Goal: Information Seeking & Learning: Learn about a topic

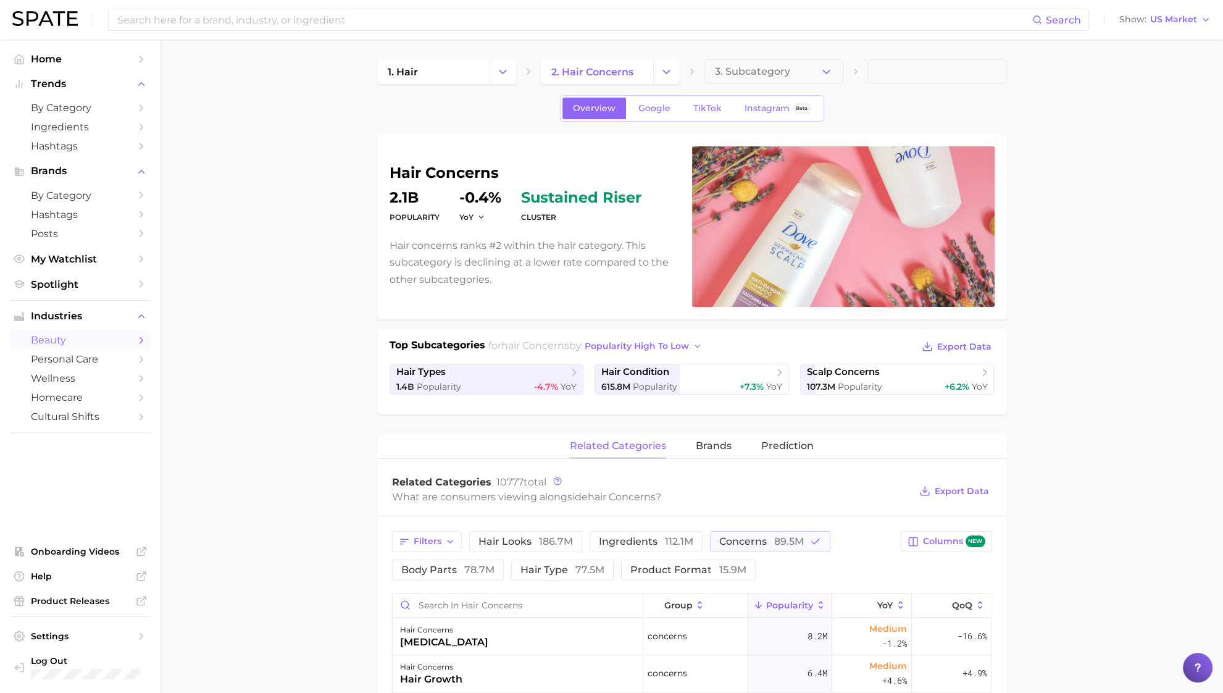
click at [696, 121] on div "Overview Google TikTok Instagram Beta" at bounding box center [692, 108] width 264 height 27
click at [696, 120] on div "Overview Google TikTok Instagram Beta" at bounding box center [692, 108] width 264 height 27
click at [698, 115] on link "TikTok" at bounding box center [707, 109] width 49 height 22
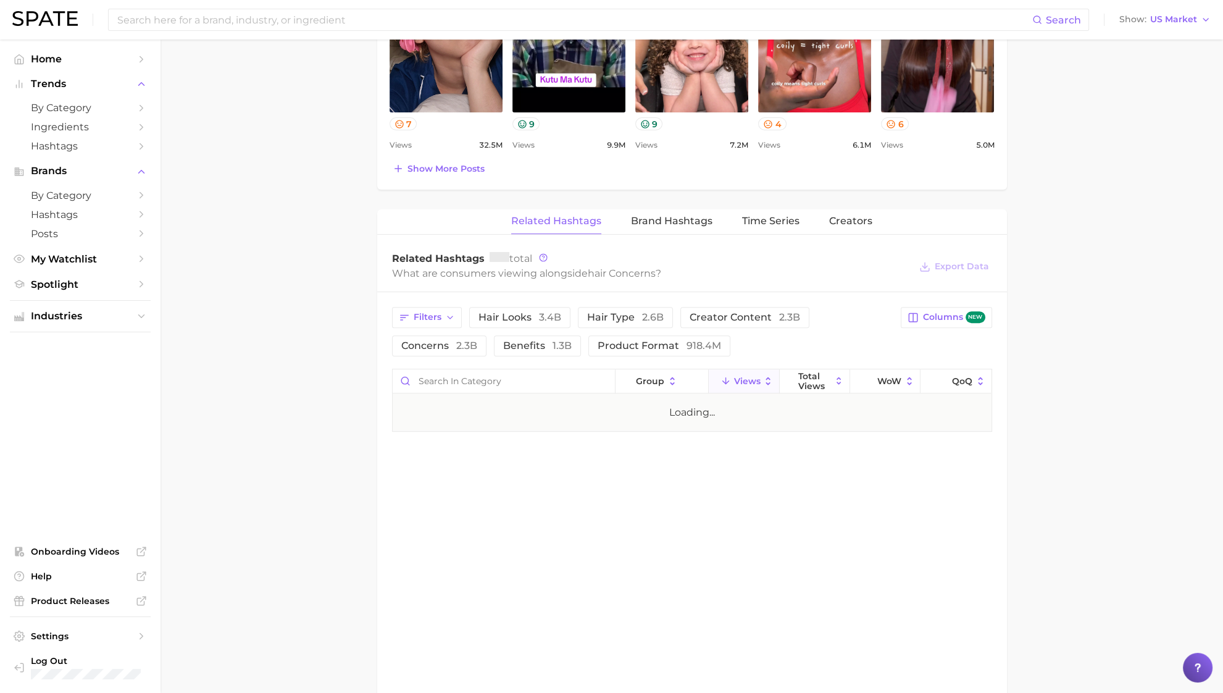
scroll to position [772, 0]
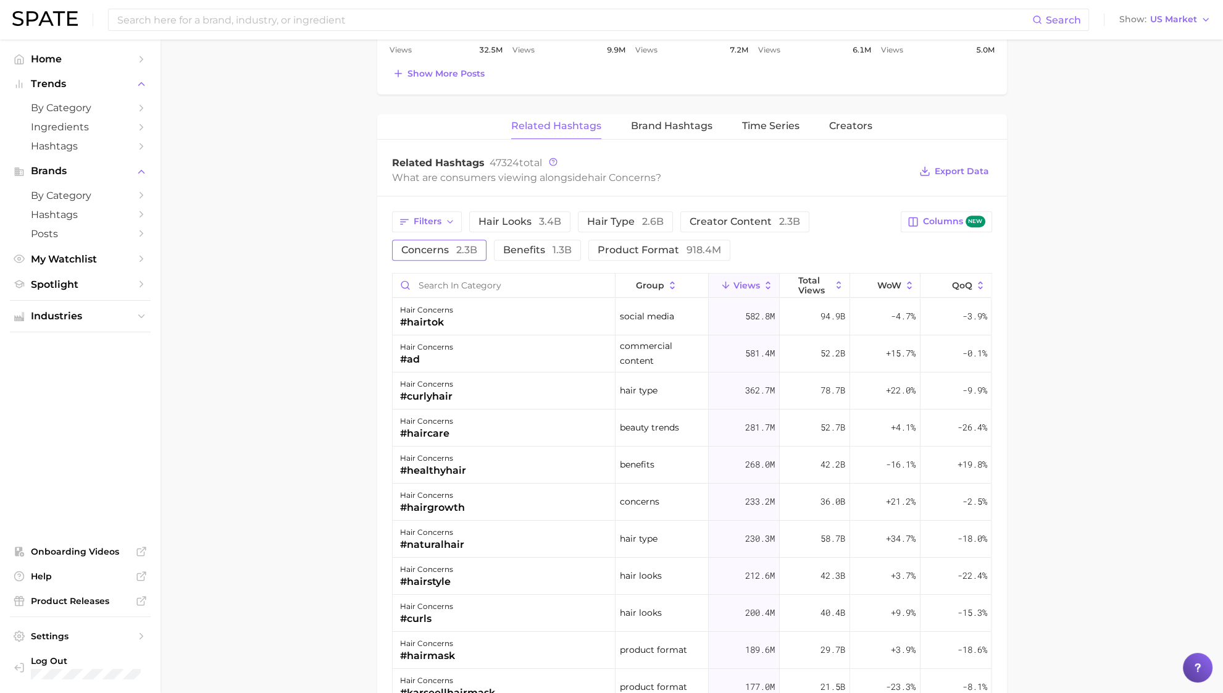
click at [468, 246] on span "2.3b" at bounding box center [466, 250] width 21 height 12
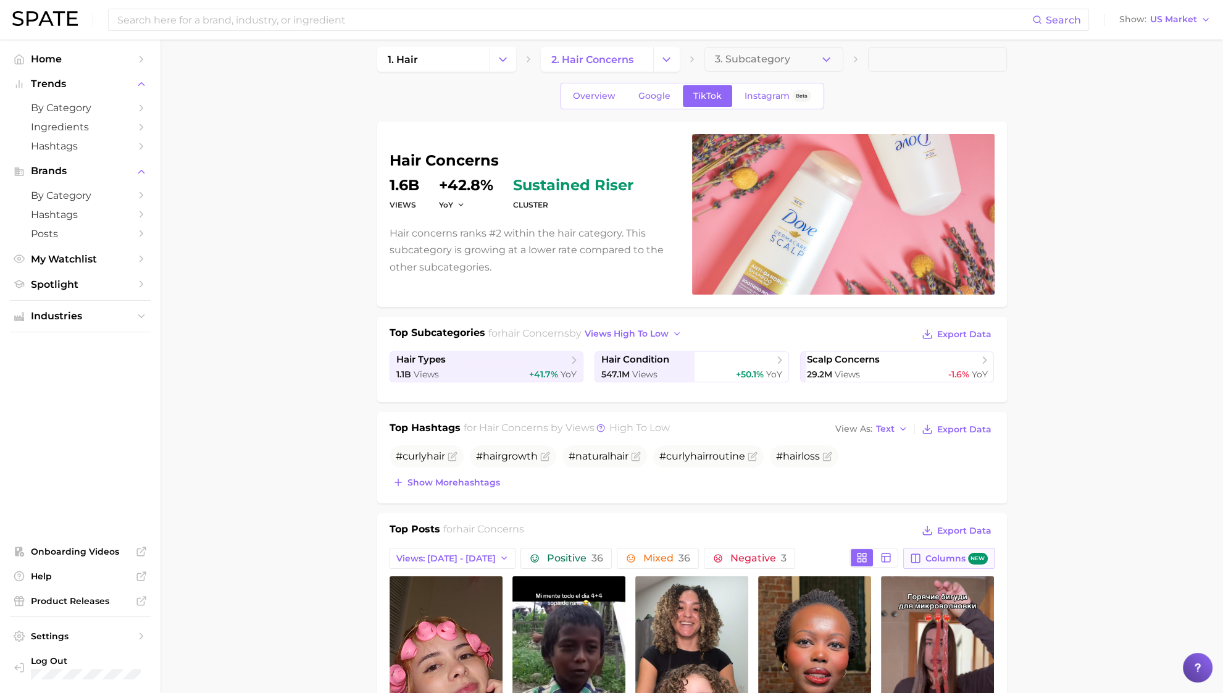
scroll to position [0, 0]
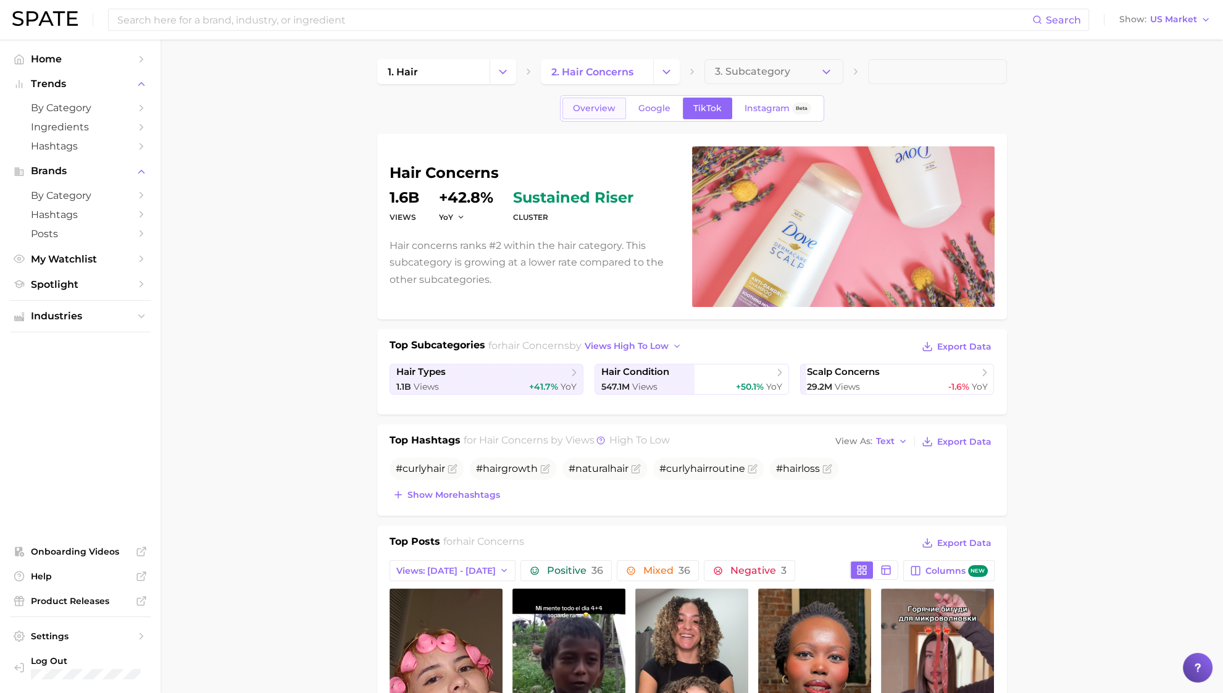
click at [614, 114] on link "Overview" at bounding box center [595, 109] width 64 height 22
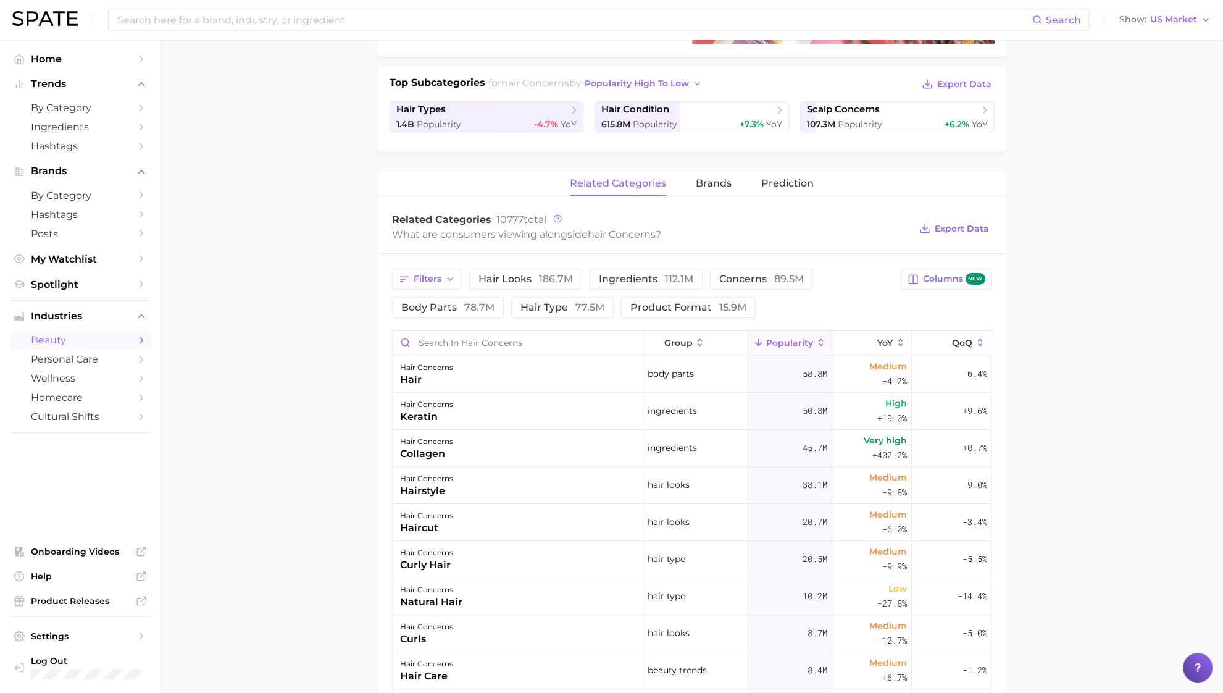
scroll to position [308, 0]
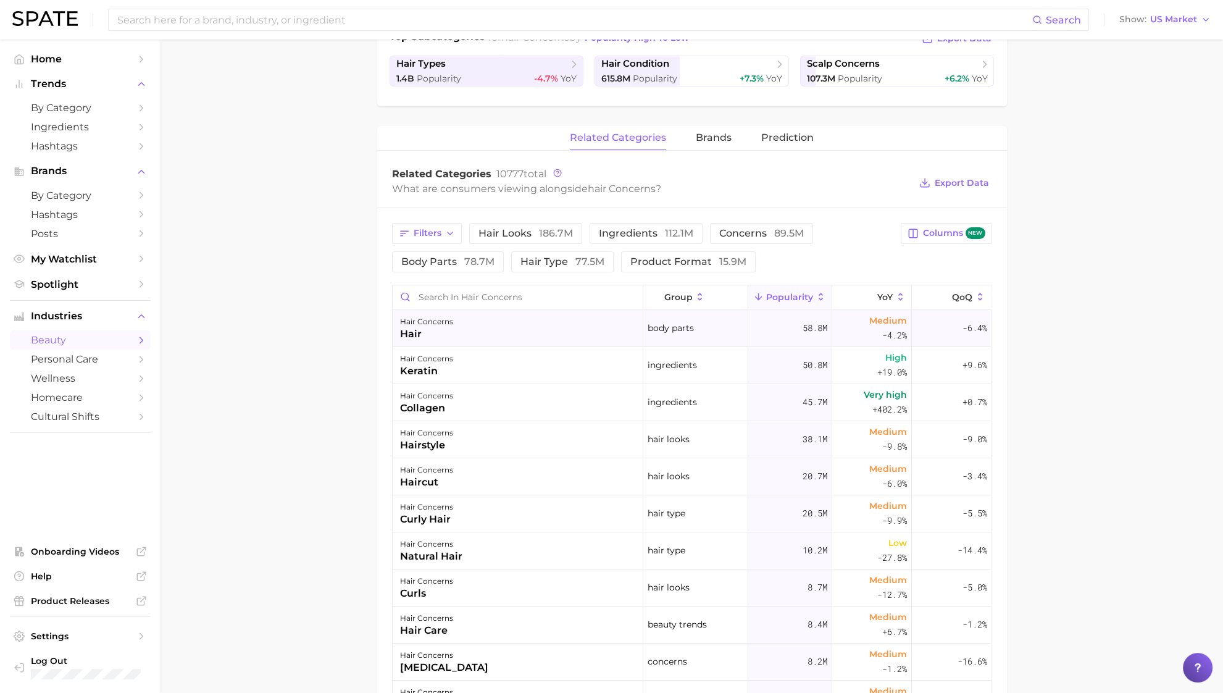
click at [873, 310] on div "Medium -4.2%" at bounding box center [873, 328] width 80 height 37
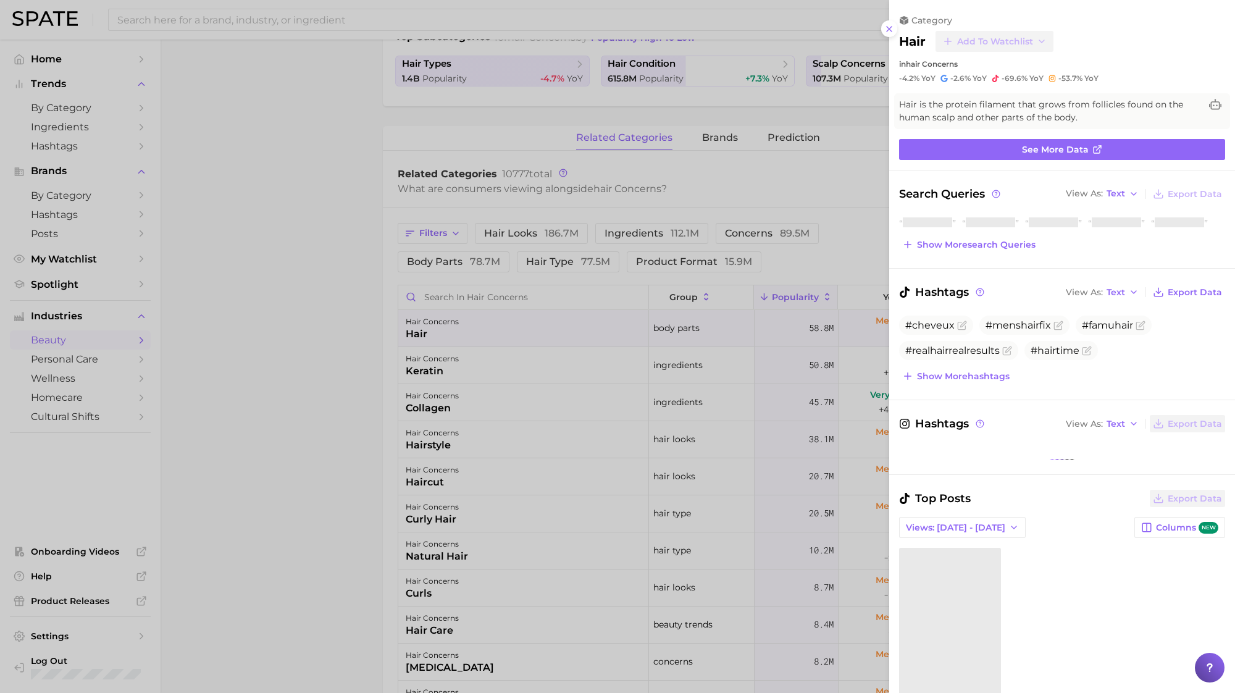
click at [873, 305] on div at bounding box center [617, 346] width 1235 height 693
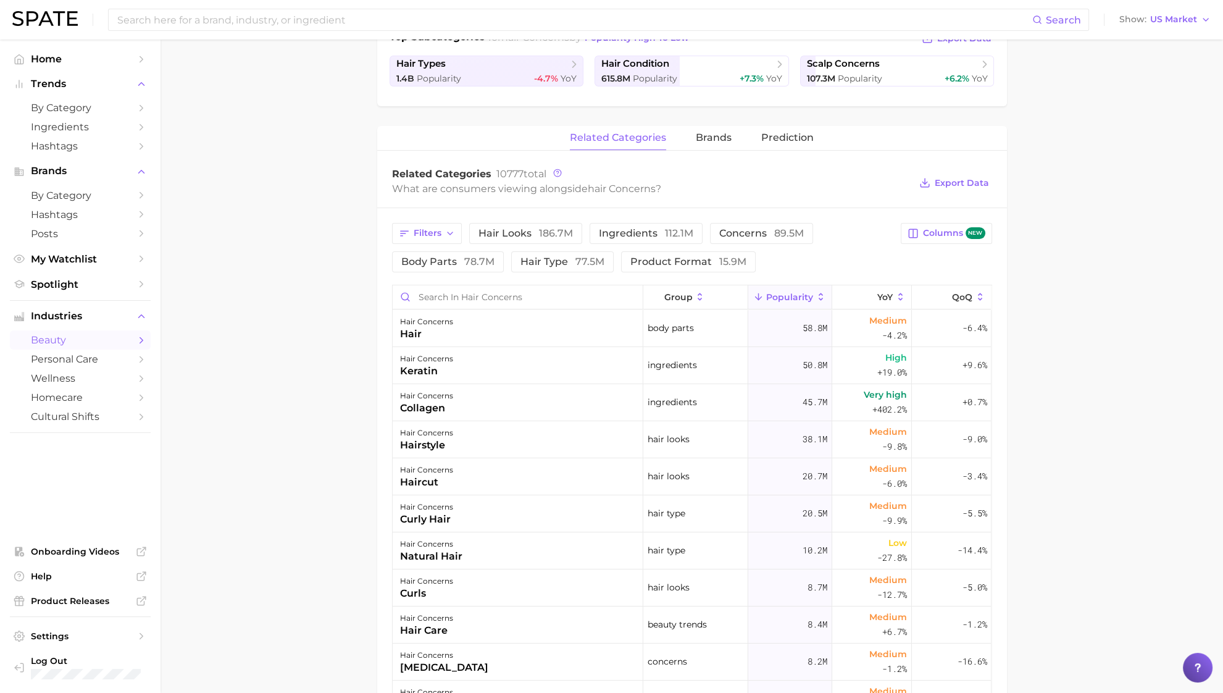
click at [873, 304] on button "YoY" at bounding box center [873, 297] width 80 height 24
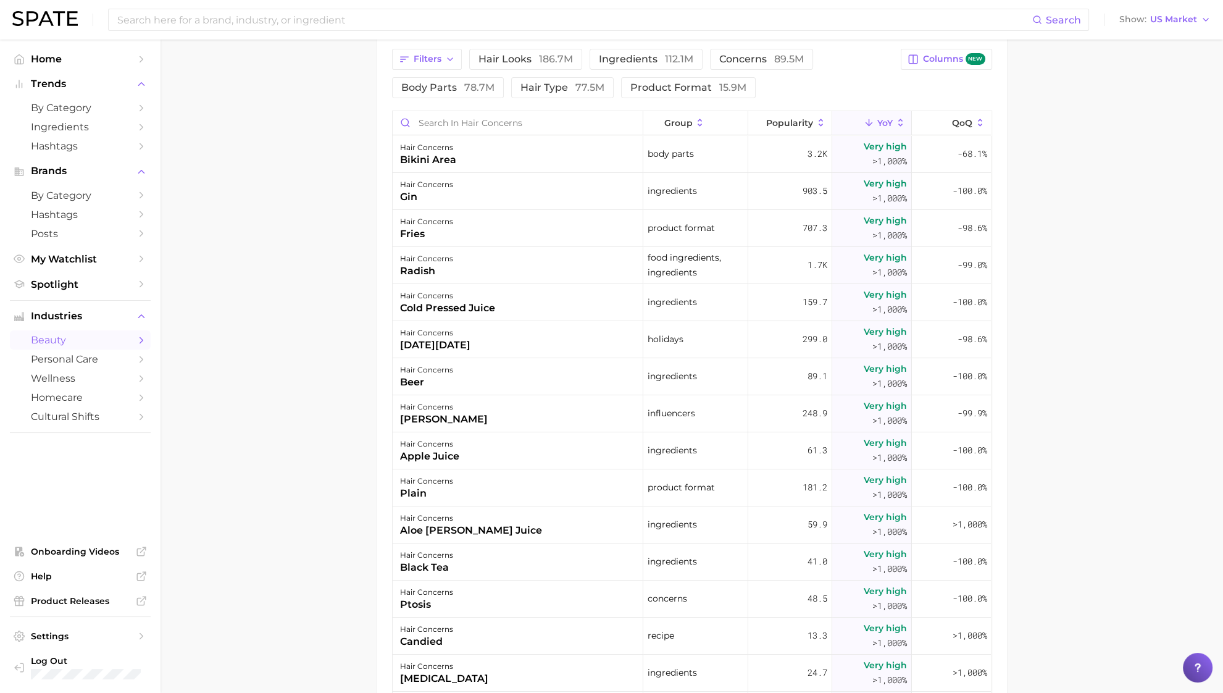
scroll to position [282, 0]
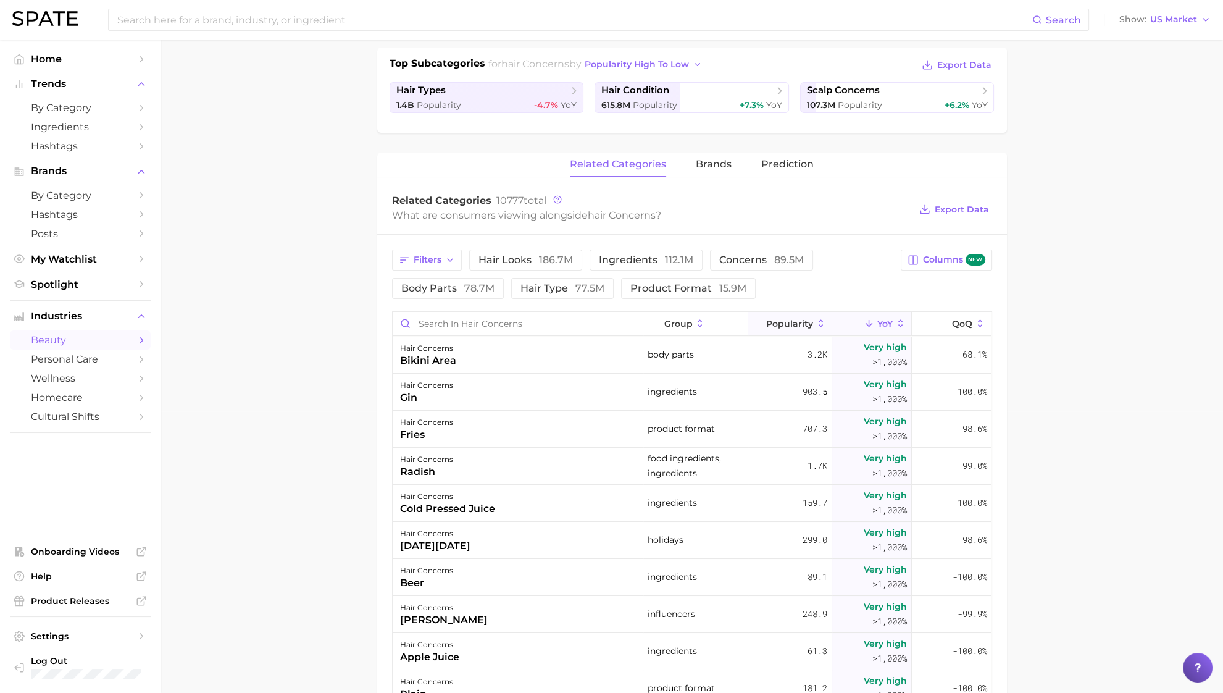
click at [772, 312] on button "Popularity" at bounding box center [791, 324] width 84 height 24
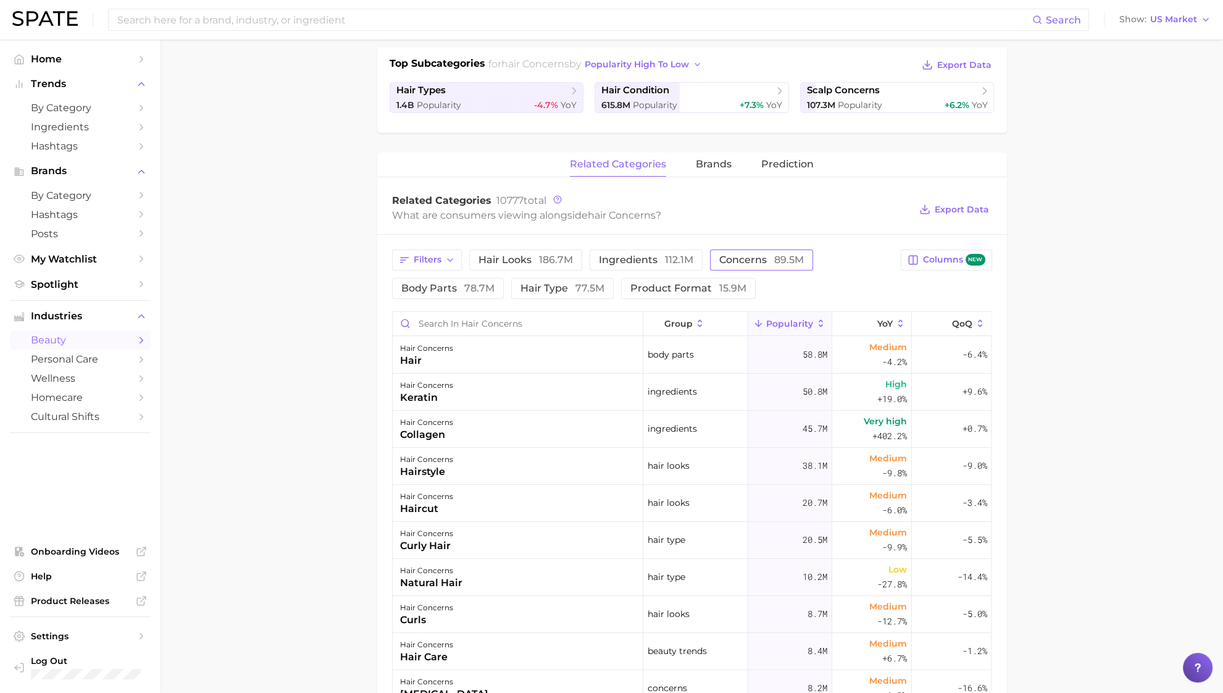
click at [808, 254] on button "concerns 89.5m" at bounding box center [761, 260] width 103 height 21
click at [896, 327] on icon at bounding box center [901, 323] width 11 height 11
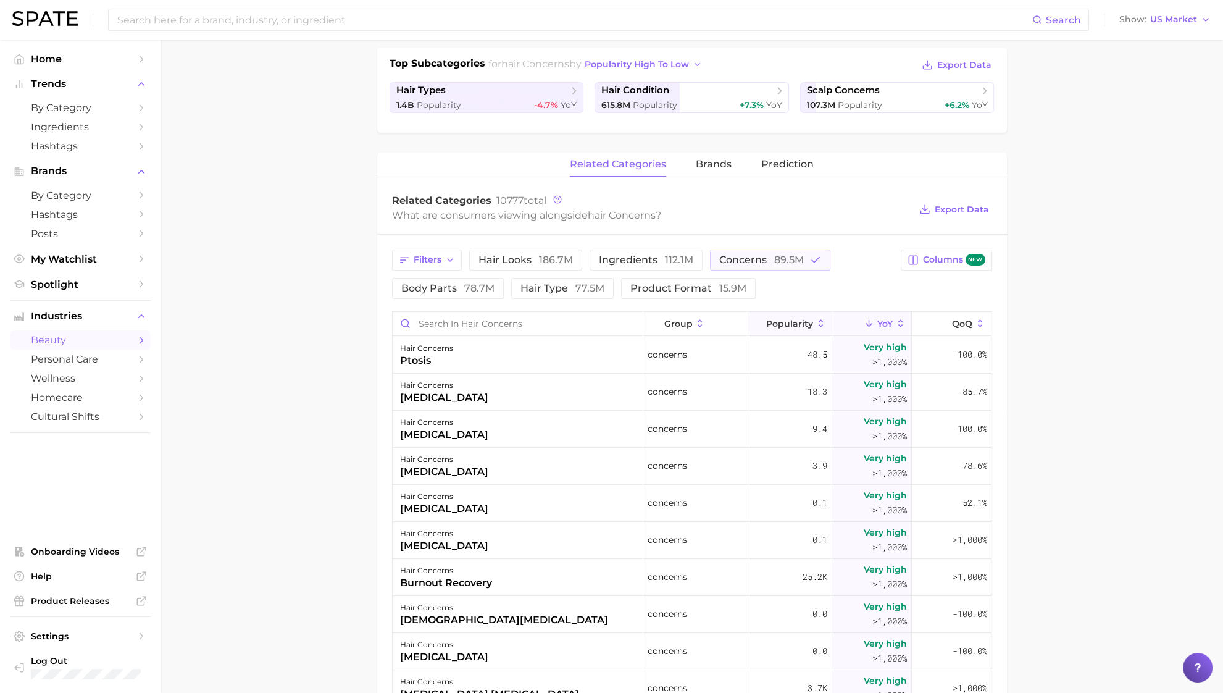
click at [773, 323] on span "Popularity" at bounding box center [789, 324] width 47 height 10
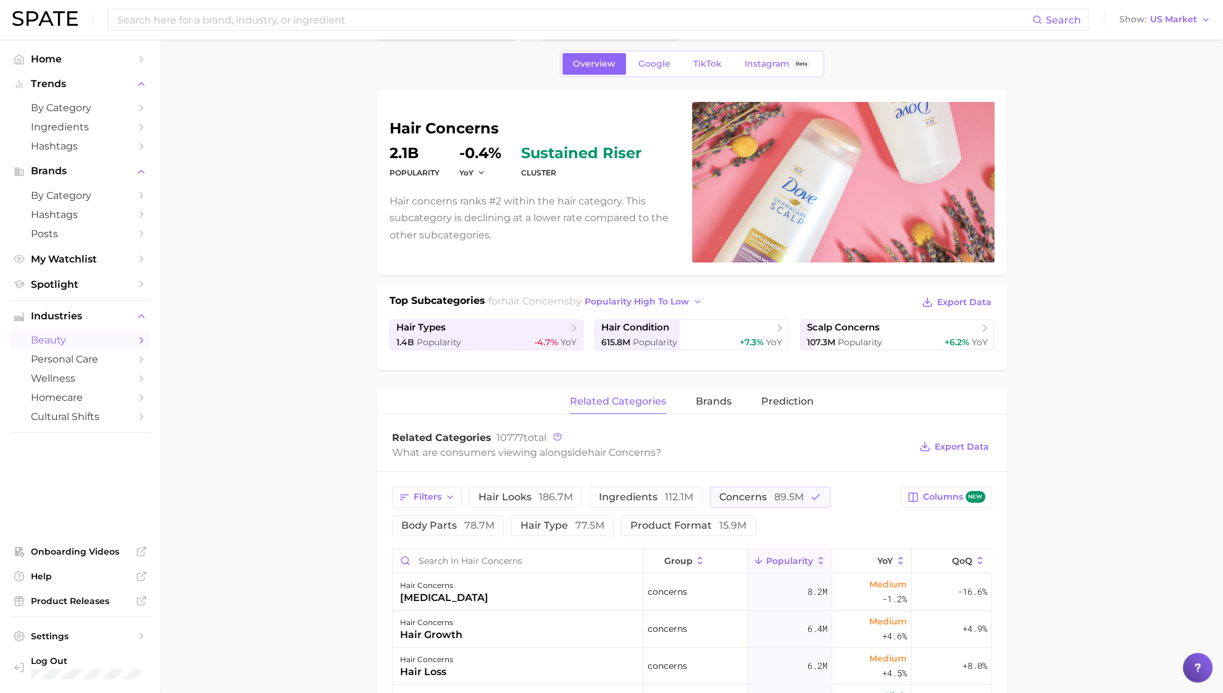
scroll to position [0, 0]
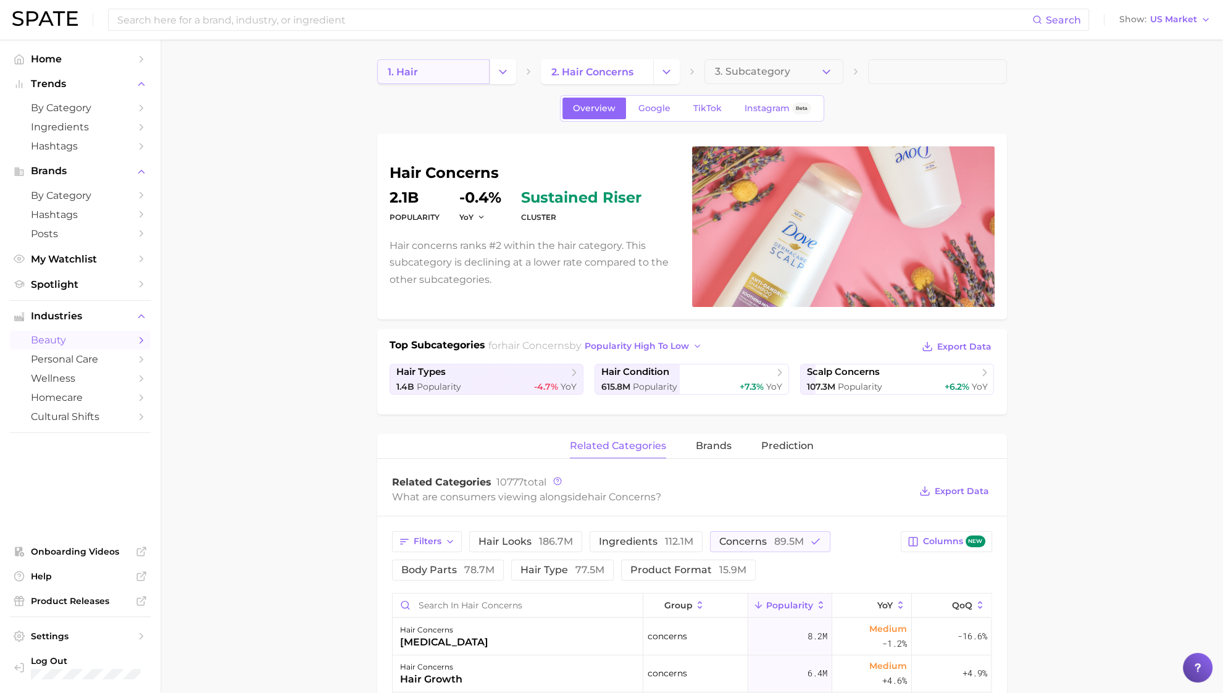
click at [472, 69] on link "1. hair" at bounding box center [433, 71] width 112 height 25
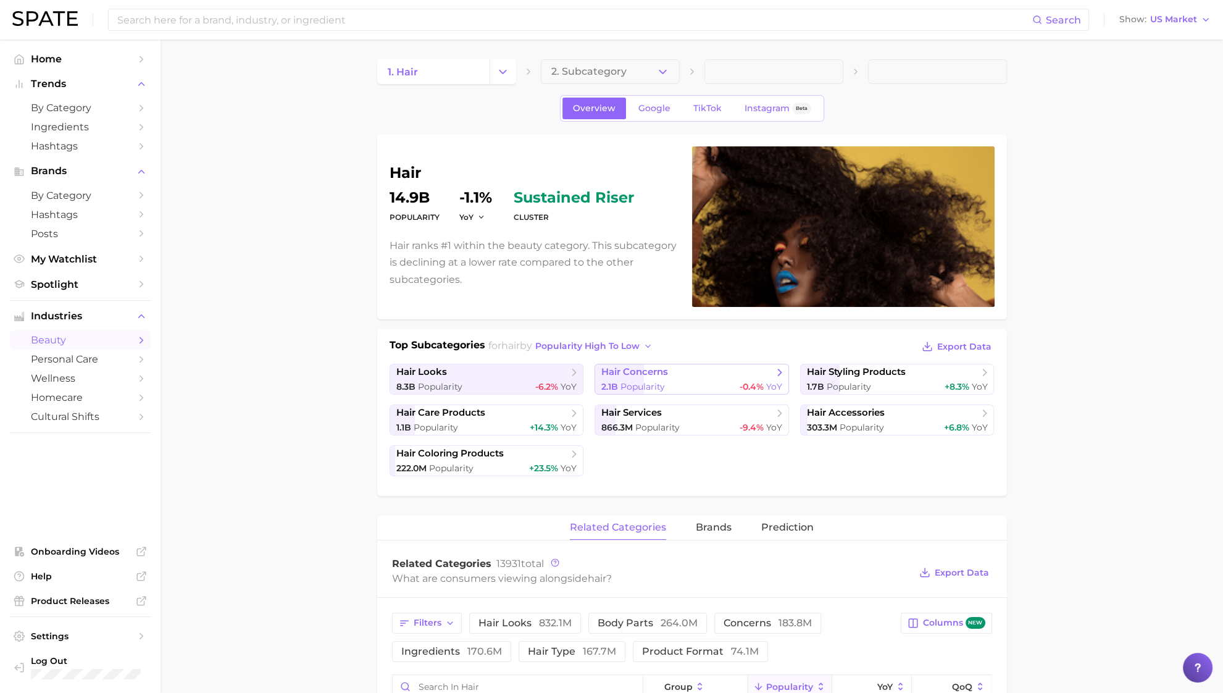
click at [751, 374] on span "hair concerns" at bounding box center [688, 372] width 172 height 12
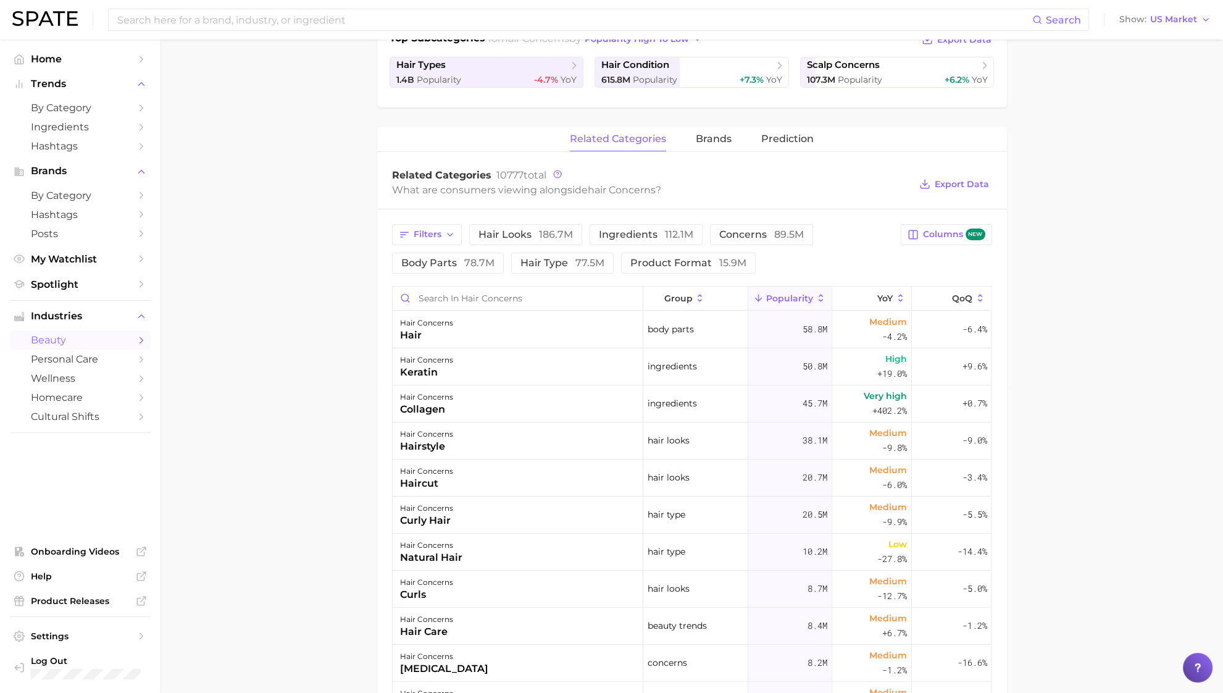
scroll to position [308, 0]
click at [774, 234] on span "89.5m" at bounding box center [789, 233] width 30 height 12
